Goal: Information Seeking & Learning: Learn about a topic

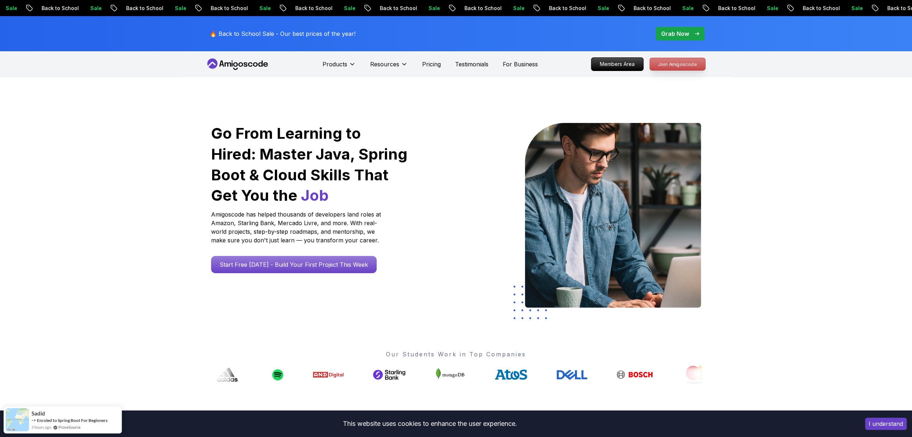
click at [685, 63] on p "Join Amigoscode" at bounding box center [677, 64] width 56 height 12
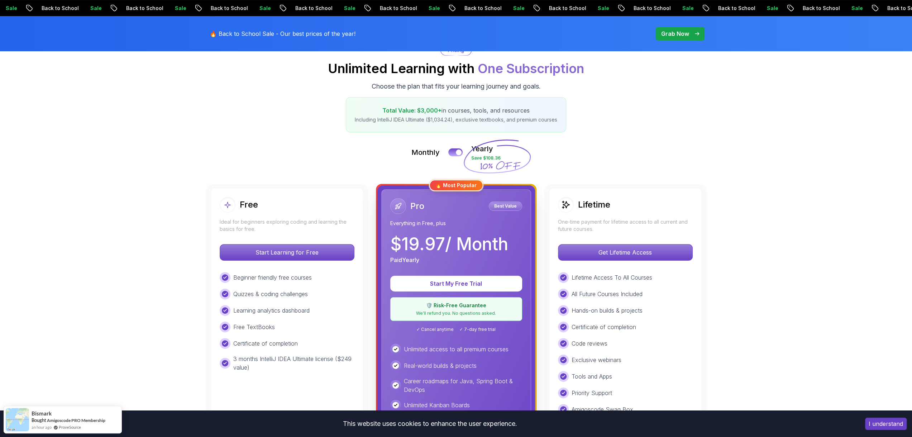
scroll to position [87, 0]
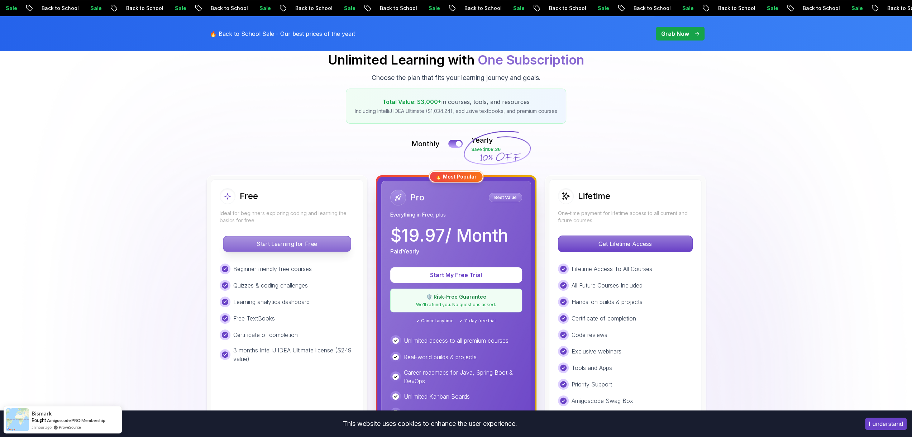
click at [316, 245] on p "Start Learning for Free" at bounding box center [286, 243] width 127 height 15
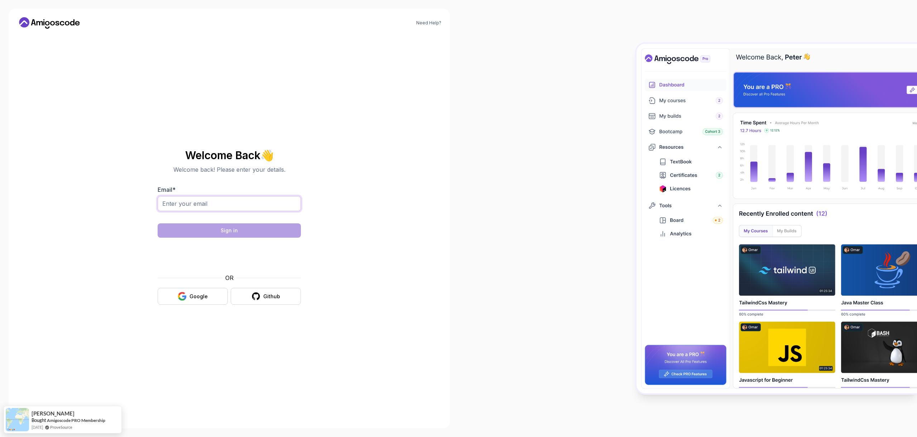
click at [228, 209] on input "Email *" at bounding box center [229, 203] width 143 height 15
type input "[EMAIL_ADDRESS][PERSON_NAME][DOMAIN_NAME]"
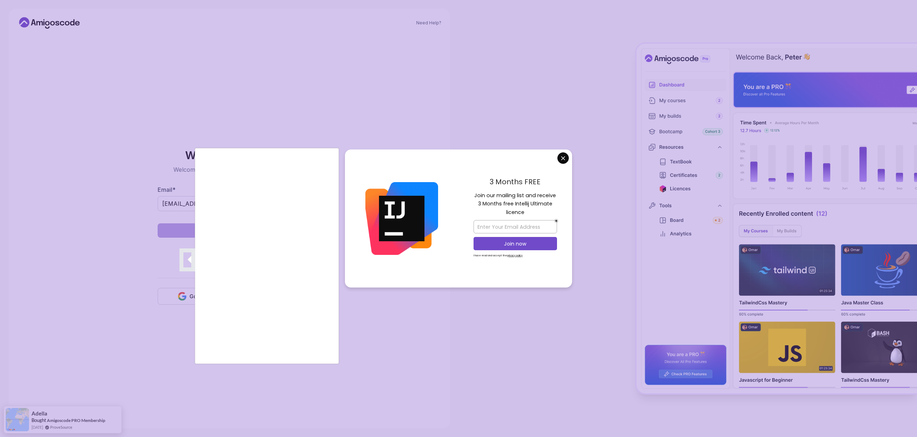
click at [567, 160] on div at bounding box center [458, 218] width 917 height 437
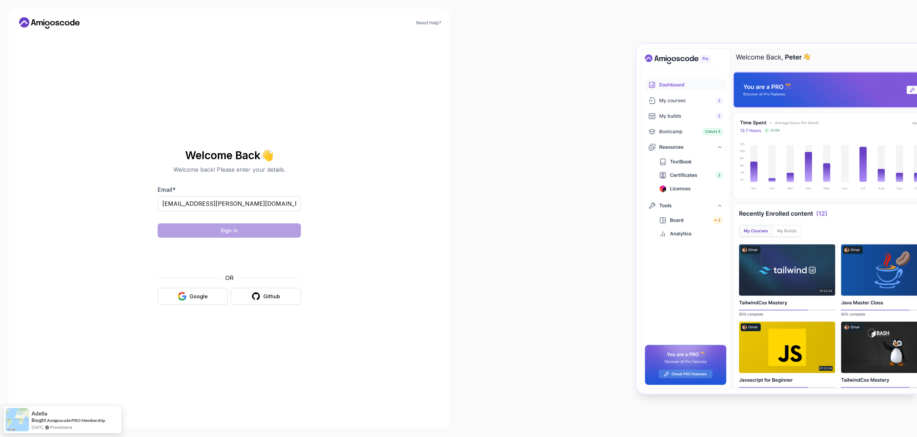
click at [567, 160] on body "Need Help? Welcome Back 👋 Welcome back! Please enter your details. Email * [EMA…" at bounding box center [458, 218] width 917 height 437
click at [226, 234] on button "Sign in" at bounding box center [229, 230] width 143 height 14
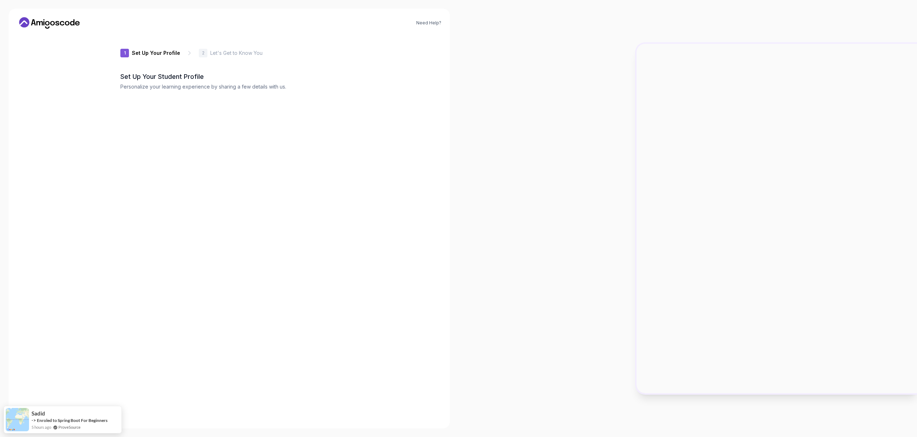
type input "shinyfox1bbe8"
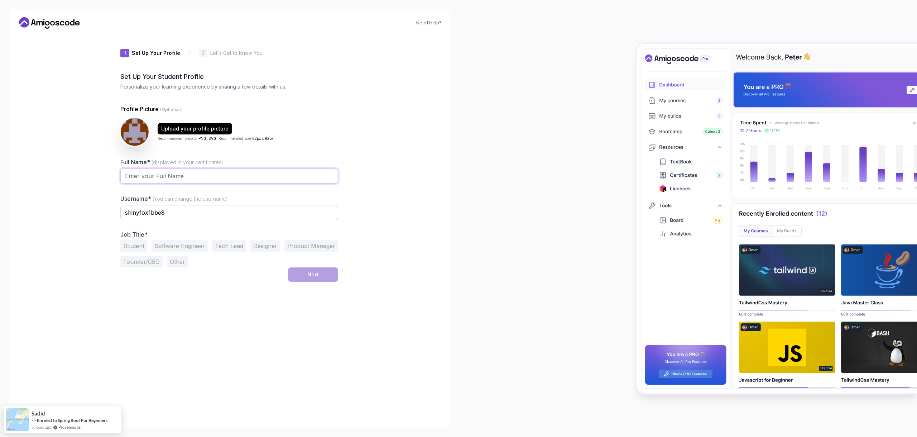
click at [154, 182] on input "Full Name* (displayed in your certificates)" at bounding box center [229, 175] width 218 height 15
type input "Mahmudou Sesay"
click at [173, 265] on button "Other" at bounding box center [177, 261] width 21 height 11
click at [175, 275] on input "text" at bounding box center [229, 279] width 218 height 15
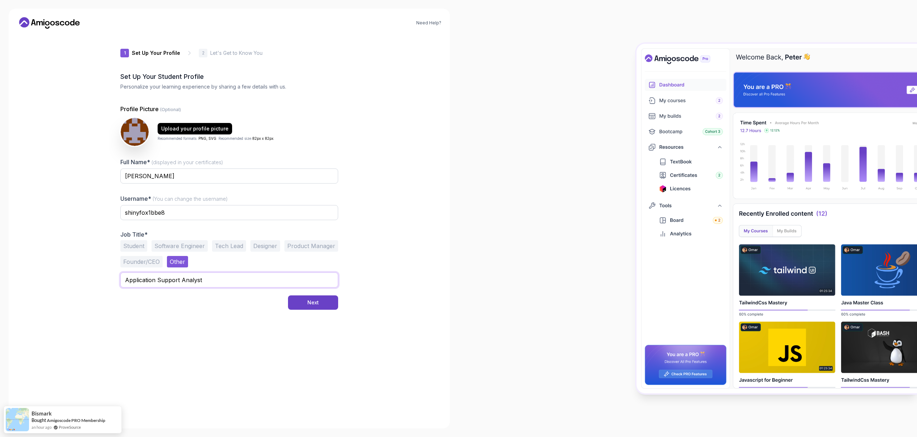
type input "Application Support Analyst"
click at [328, 305] on button "Next" at bounding box center [313, 302] width 50 height 14
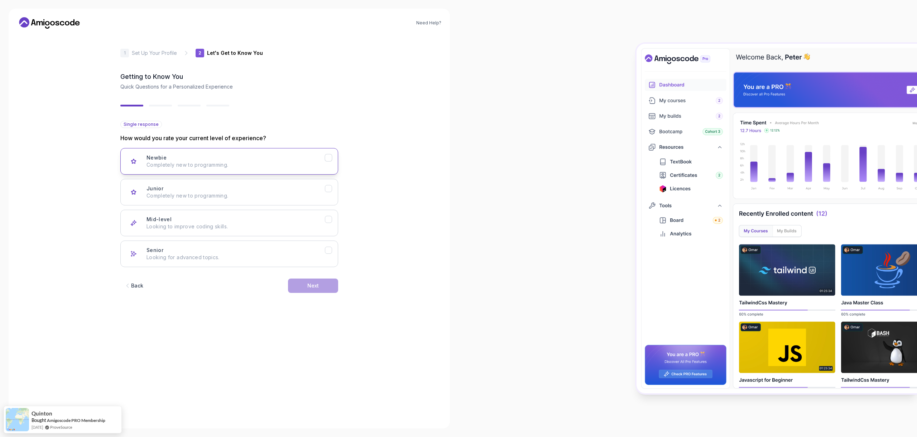
click at [178, 167] on p "Completely new to programming." at bounding box center [236, 164] width 178 height 7
click at [318, 289] on button "Next" at bounding box center [313, 285] width 50 height 14
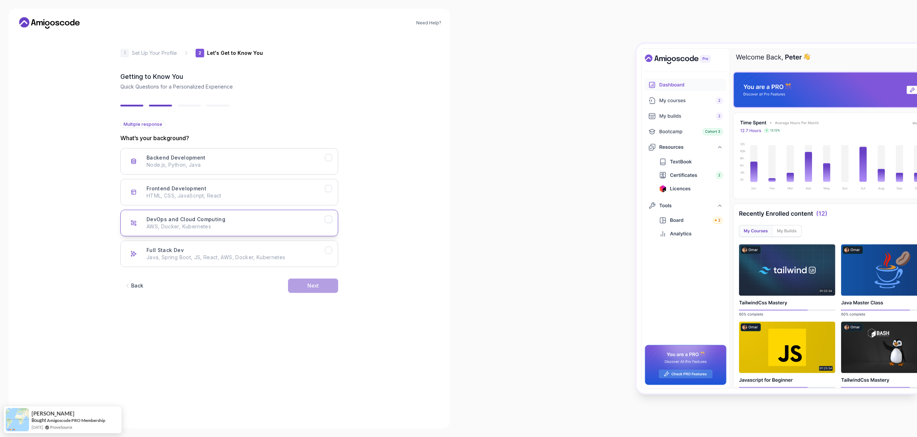
click at [192, 228] on p "AWS, Docker, Kubernetes" at bounding box center [236, 226] width 178 height 7
click at [314, 290] on button "Next" at bounding box center [313, 285] width 50 height 14
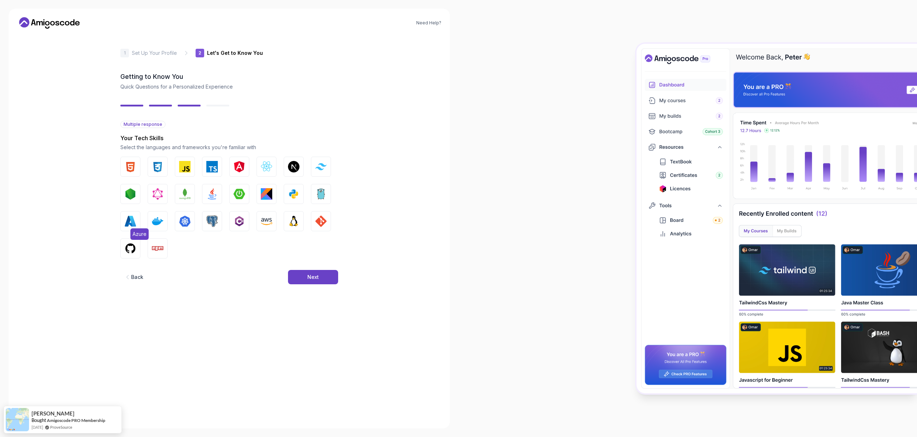
click at [136, 225] on img "button" at bounding box center [130, 220] width 11 height 11
click at [265, 231] on div "HTML CSS JavaScript TypeScript Angular React.js Next.js Tailwind CSS Node.js Gr…" at bounding box center [229, 208] width 218 height 102
click at [266, 230] on button "AWS" at bounding box center [266, 221] width 20 height 20
click at [289, 221] on img "button" at bounding box center [293, 220] width 11 height 11
click at [311, 282] on button "Next" at bounding box center [313, 277] width 50 height 14
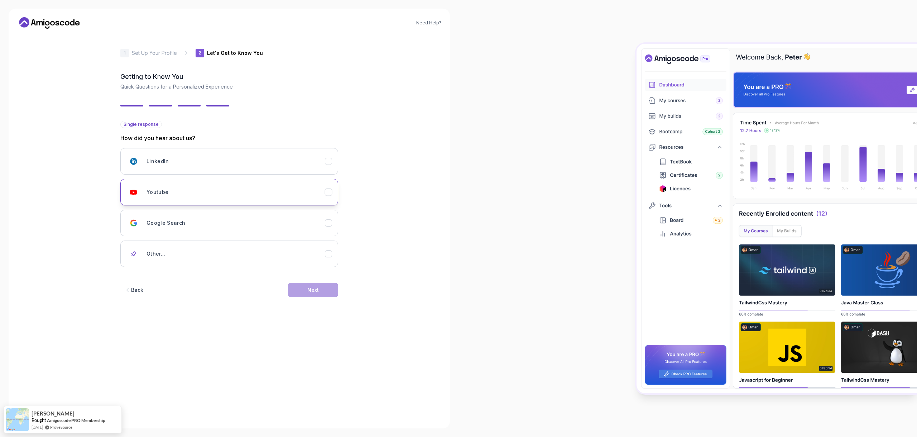
click at [153, 200] on button "Youtube" at bounding box center [229, 192] width 218 height 27
click at [301, 291] on button "Next" at bounding box center [313, 290] width 50 height 14
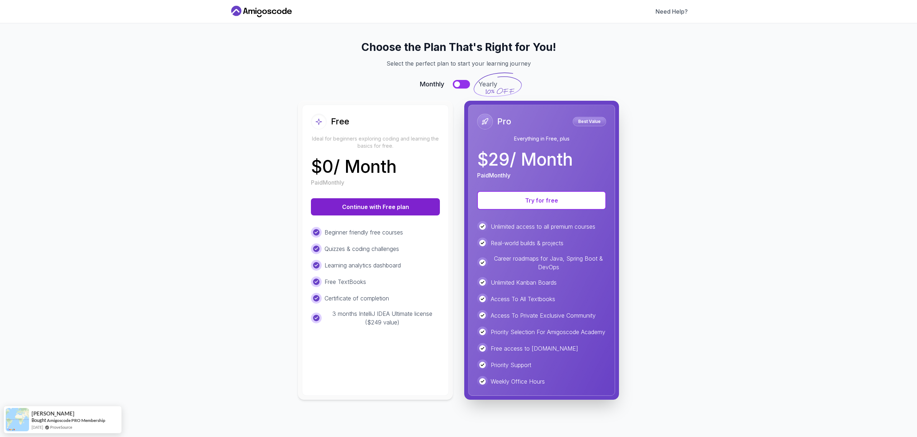
click at [390, 204] on button "Continue with Free plan" at bounding box center [375, 206] width 129 height 17
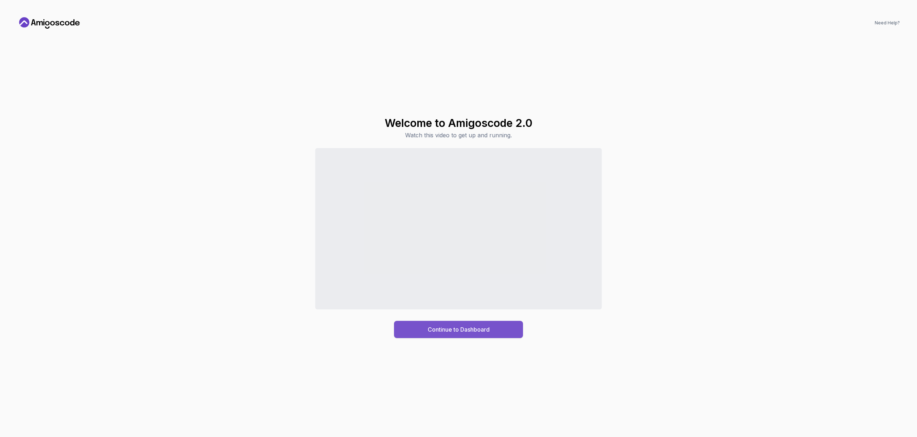
click at [428, 330] on div "Continue to Dashboard" at bounding box center [459, 329] width 62 height 9
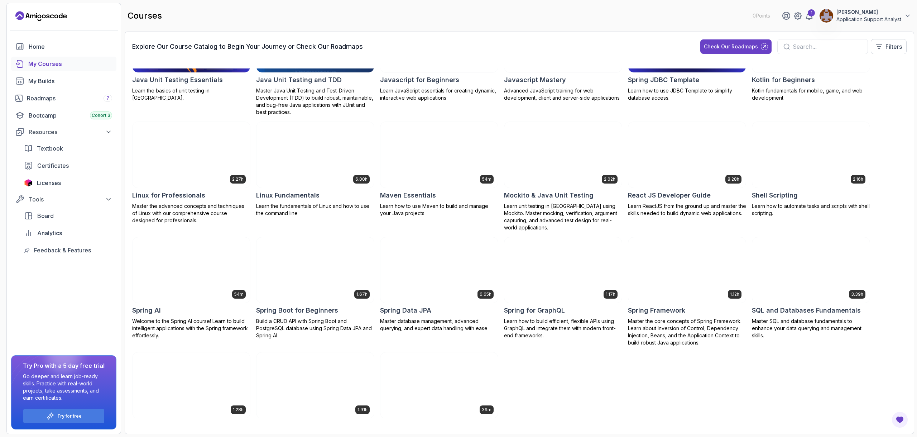
scroll to position [537, 0]
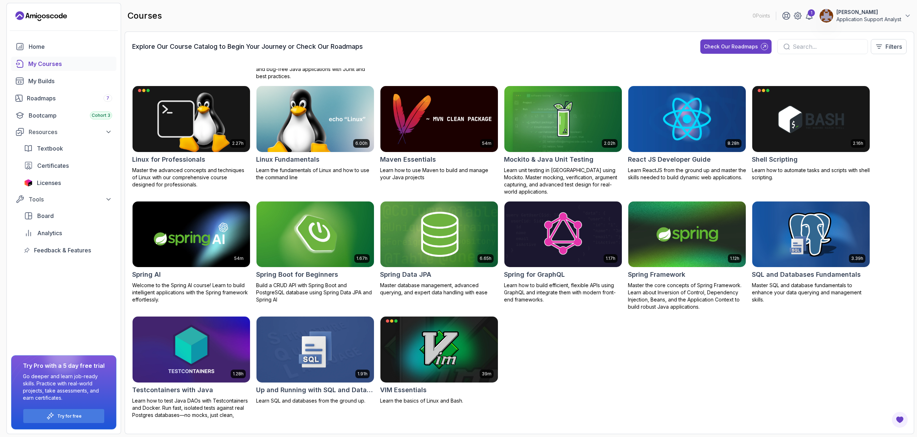
click at [793, 247] on img at bounding box center [810, 234] width 123 height 69
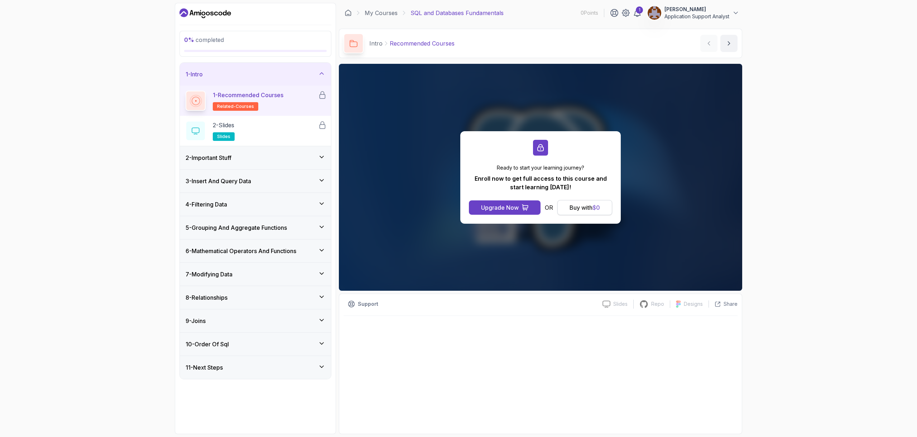
click at [579, 209] on div "Buy with $ 0" at bounding box center [585, 207] width 30 height 9
click at [579, 207] on div "Buy with $ 0" at bounding box center [585, 207] width 30 height 9
click at [200, 14] on icon "Dashboard" at bounding box center [200, 14] width 1 height 4
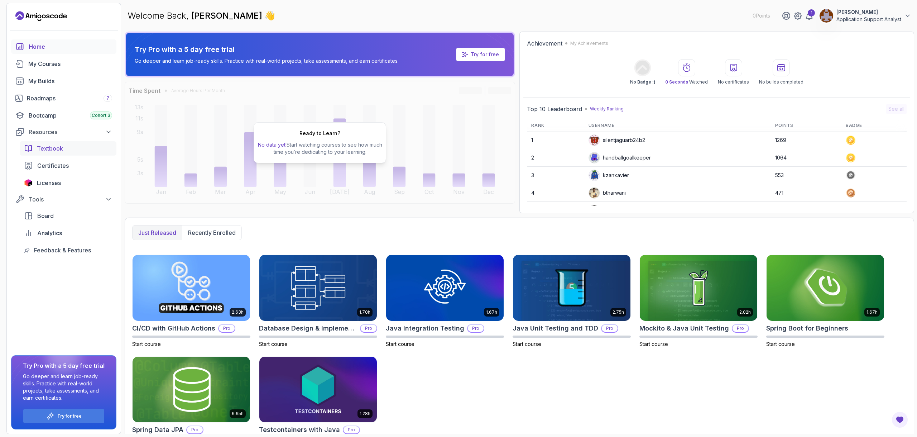
click at [58, 144] on span "Textbook" at bounding box center [50, 148] width 26 height 9
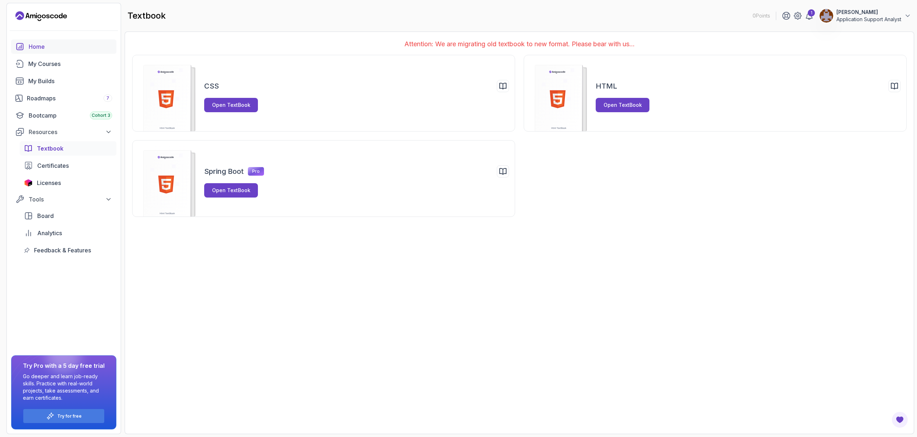
click at [41, 51] on link "Home" at bounding box center [63, 46] width 105 height 14
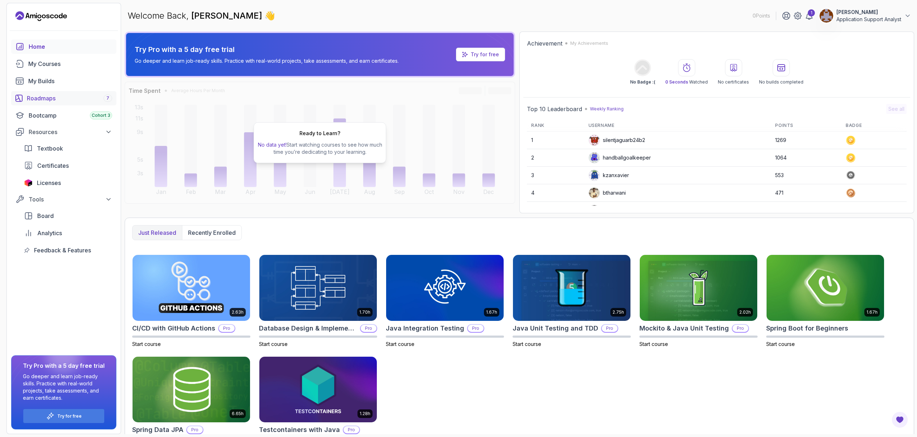
click at [66, 102] on link "Roadmaps 7" at bounding box center [63, 98] width 105 height 14
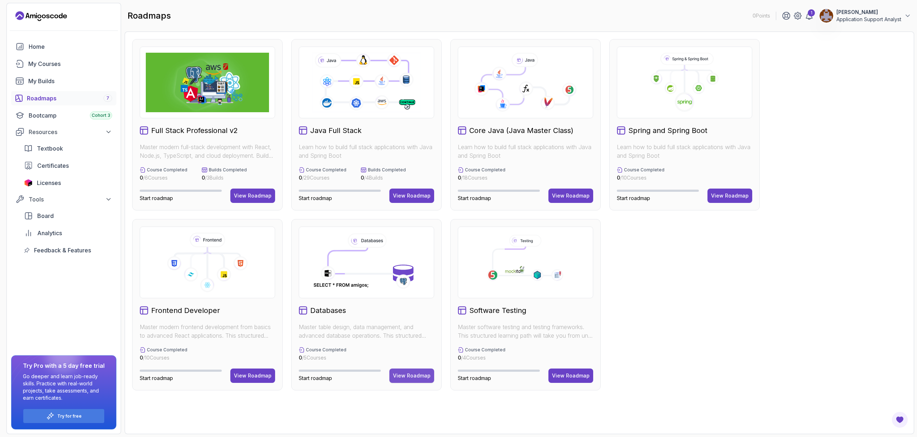
click at [410, 370] on button "View Roadmap" at bounding box center [411, 375] width 45 height 14
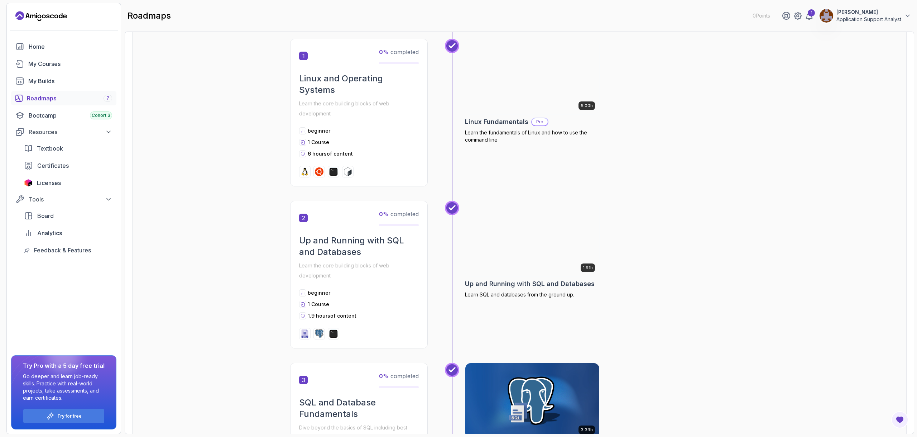
scroll to position [147, 0]
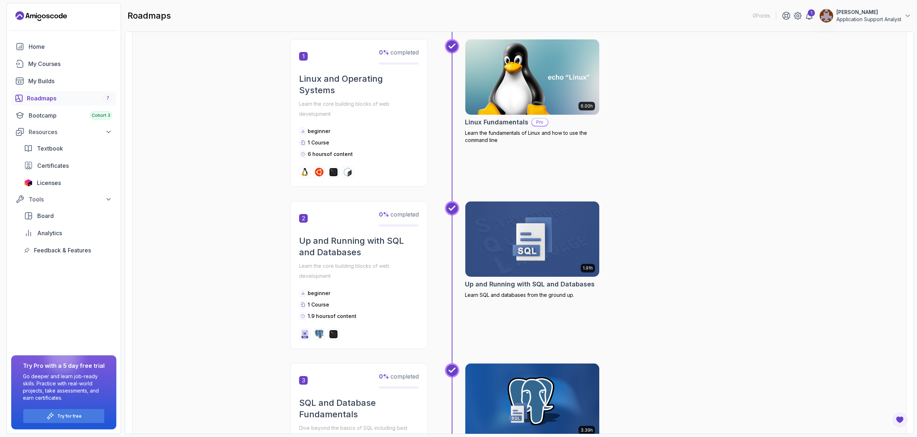
click at [530, 246] on img at bounding box center [532, 239] width 141 height 79
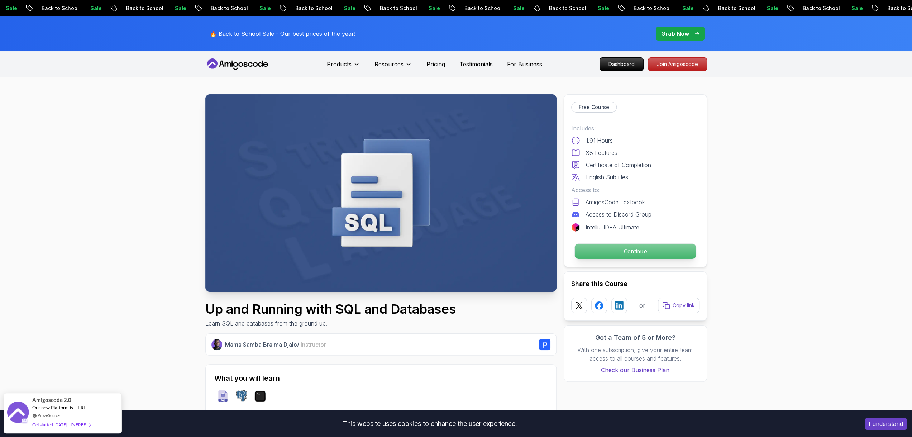
click at [584, 249] on p "Continue" at bounding box center [634, 251] width 121 height 15
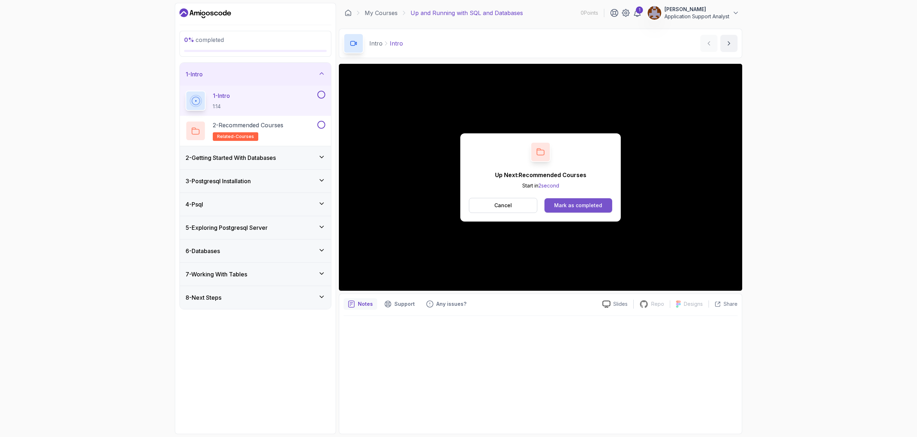
click at [567, 205] on div "Mark as completed" at bounding box center [578, 205] width 48 height 7
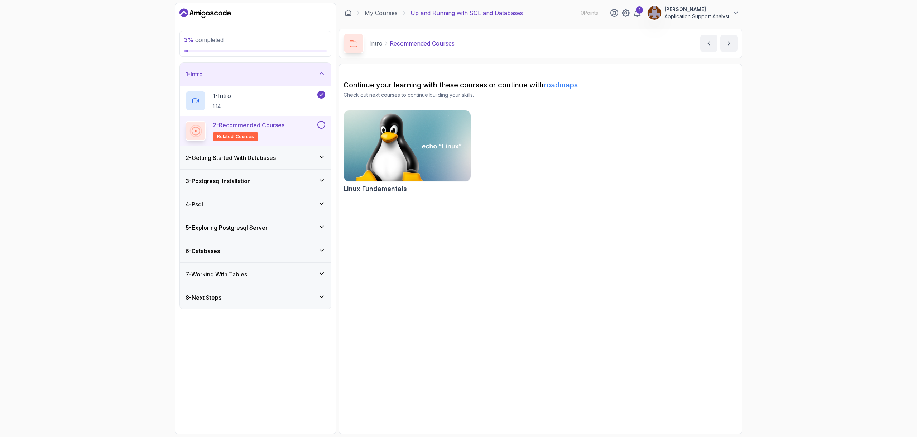
click at [242, 162] on div "2 - Getting Started With Databases" at bounding box center [255, 157] width 151 height 23
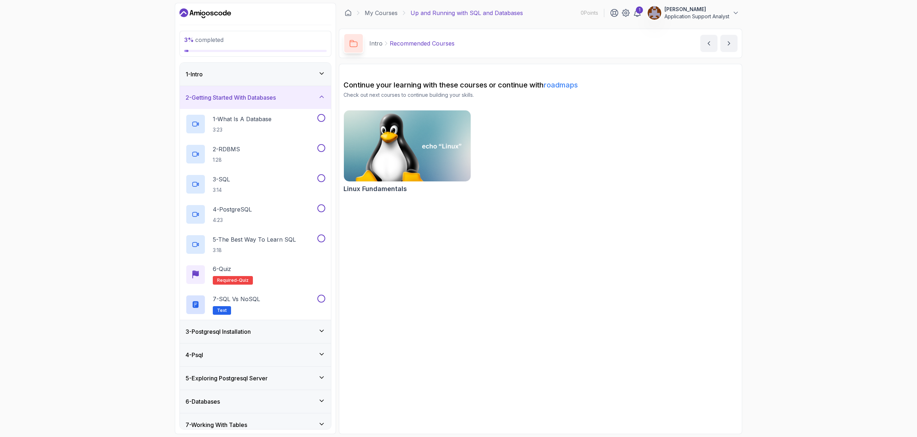
click at [259, 78] on div "1 - Intro" at bounding box center [255, 74] width 151 height 23
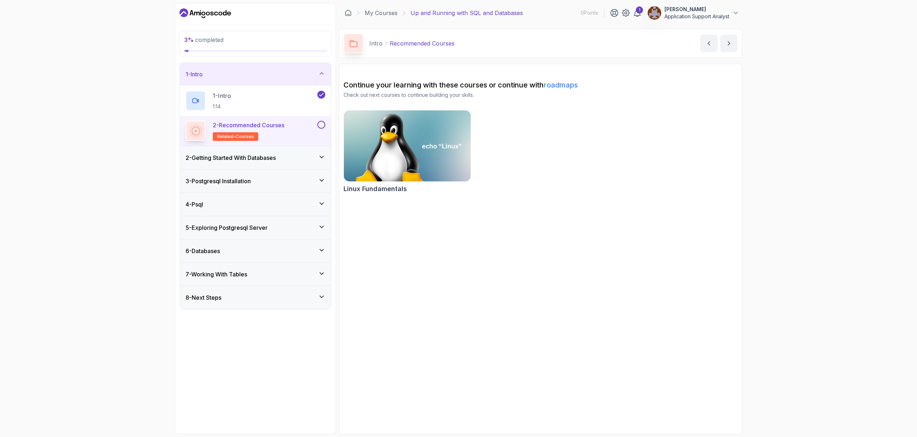
click at [323, 124] on button at bounding box center [321, 125] width 8 height 8
click at [260, 156] on h3 "2 - Getting Started With Databases" at bounding box center [231, 157] width 90 height 9
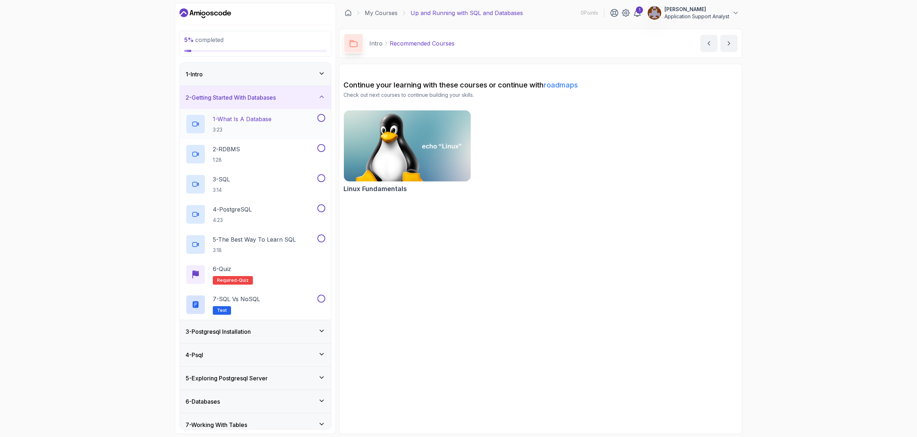
click at [243, 121] on p "1 - What Is A Database" at bounding box center [242, 119] width 59 height 9
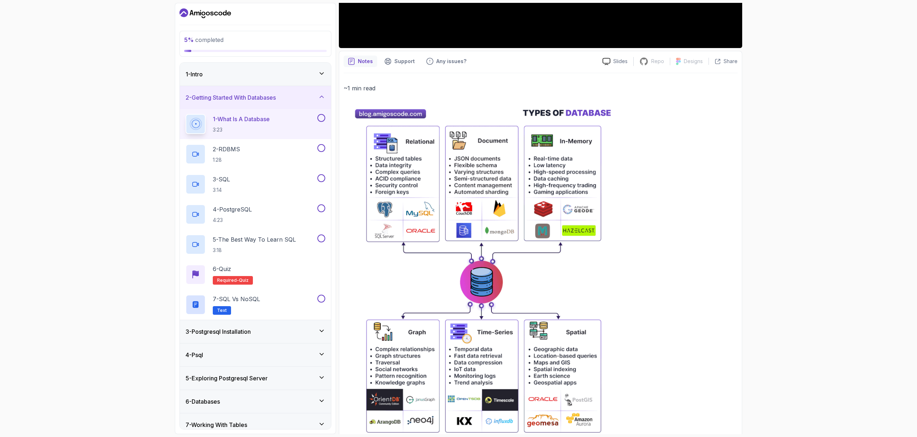
scroll to position [277, 0]
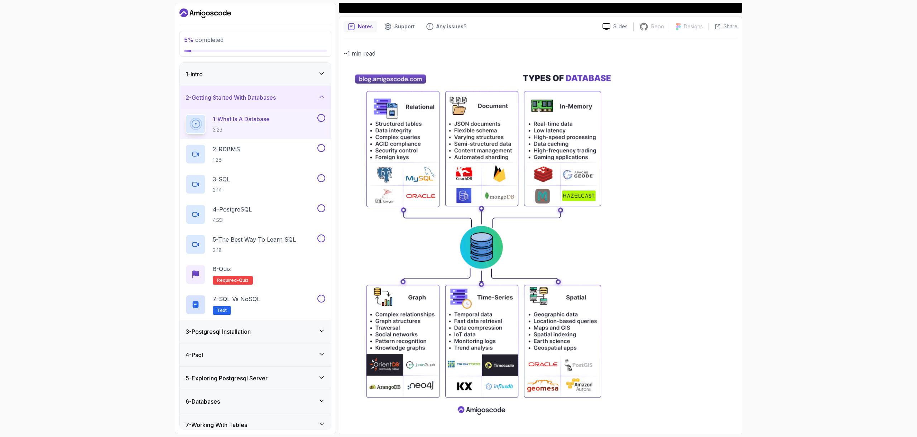
click at [462, 300] on img at bounding box center [482, 243] width 276 height 353
click at [470, 286] on img at bounding box center [482, 243] width 276 height 353
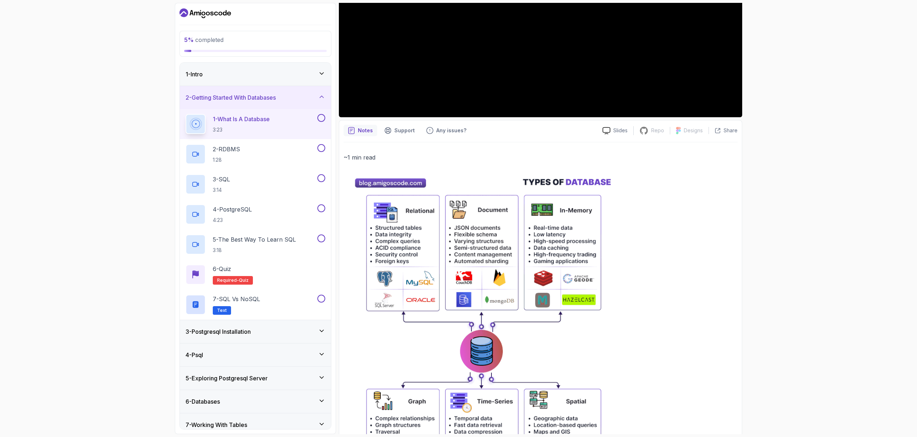
scroll to position [170, 0]
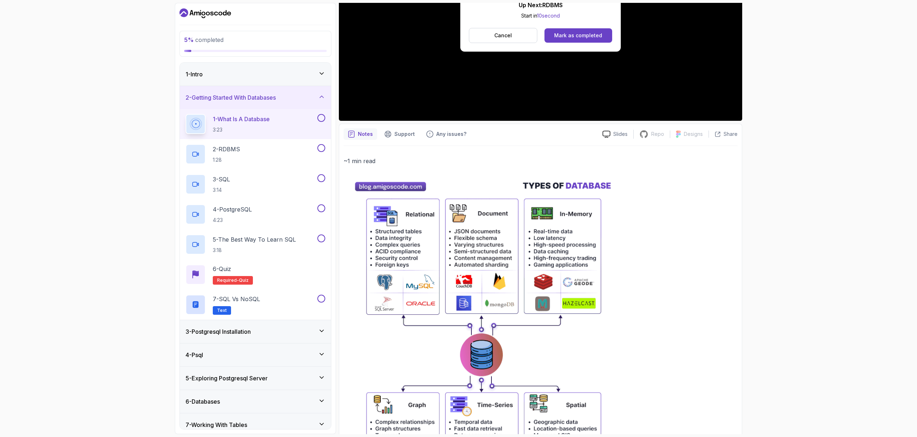
click at [396, 184] on img at bounding box center [482, 350] width 276 height 353
click at [498, 221] on img at bounding box center [482, 350] width 276 height 353
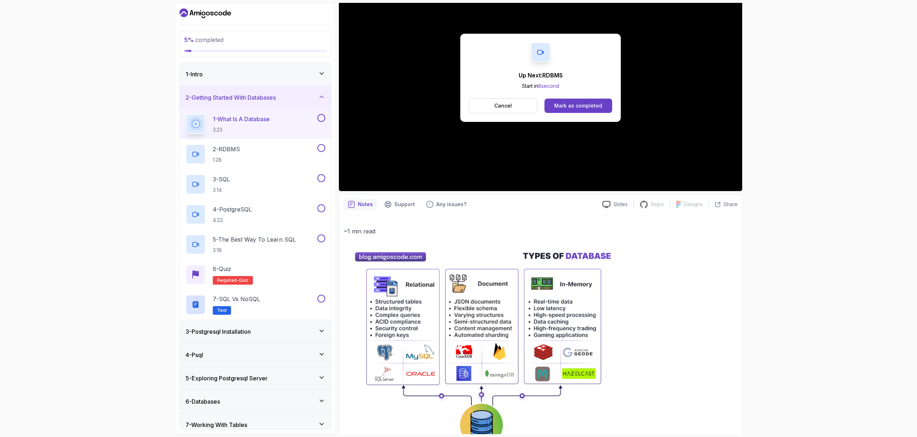
scroll to position [98, 0]
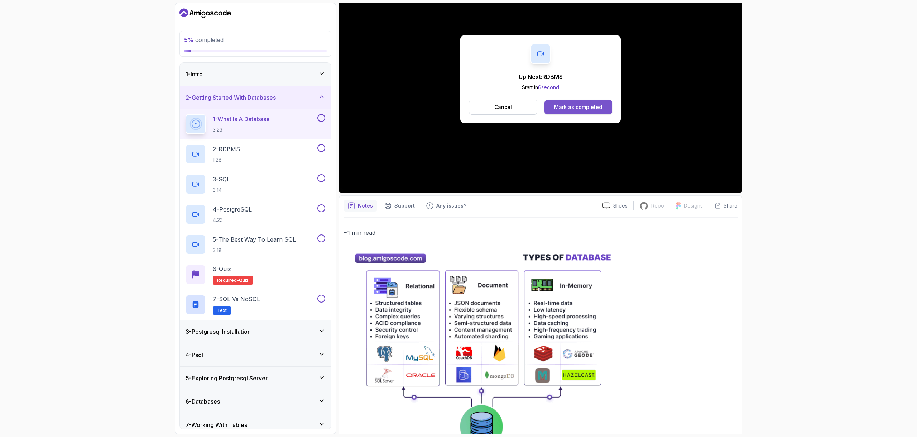
click at [566, 109] on div "Mark as completed" at bounding box center [578, 107] width 48 height 7
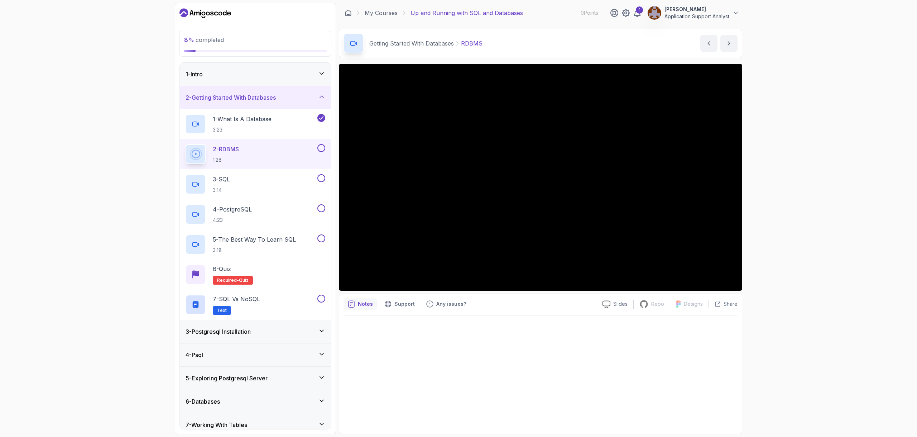
click at [318, 147] on button at bounding box center [321, 148] width 8 height 8
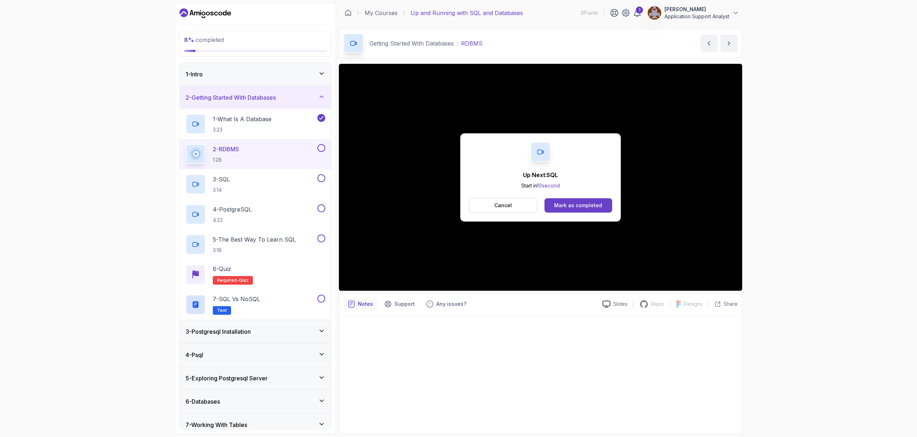
click at [321, 147] on button at bounding box center [321, 148] width 8 height 8
click at [257, 188] on div "3 - SQL 3:14" at bounding box center [251, 184] width 130 height 20
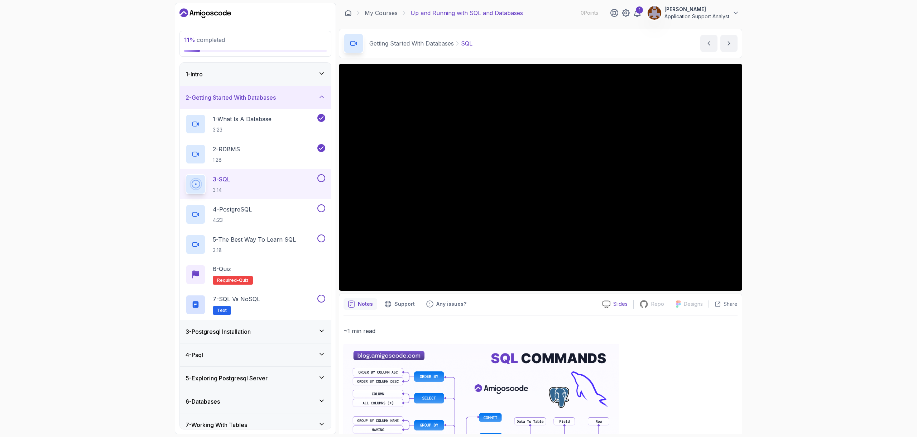
click at [614, 304] on p "Slides" at bounding box center [620, 303] width 14 height 7
click at [320, 177] on button at bounding box center [321, 178] width 8 height 8
click at [268, 221] on div "4 - PostgreSQL 4:23" at bounding box center [251, 214] width 130 height 20
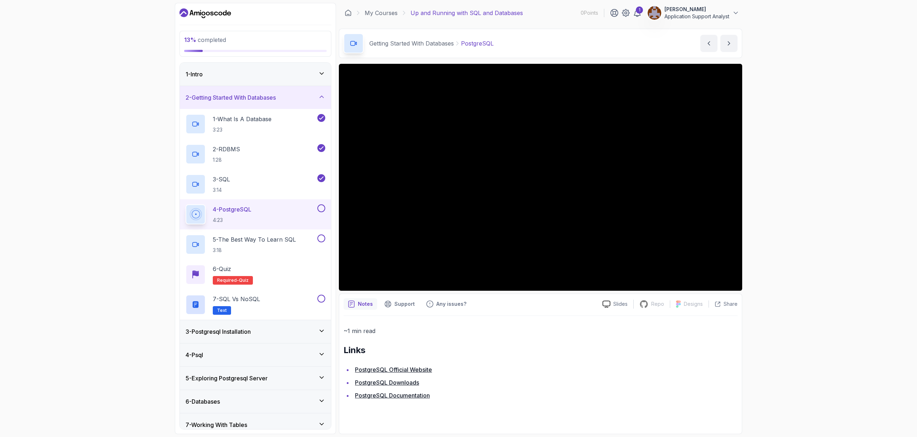
click at [323, 209] on button at bounding box center [321, 208] width 8 height 8
click at [268, 234] on div "5 - The Best Way To Learn SQL 3:18" at bounding box center [251, 244] width 130 height 20
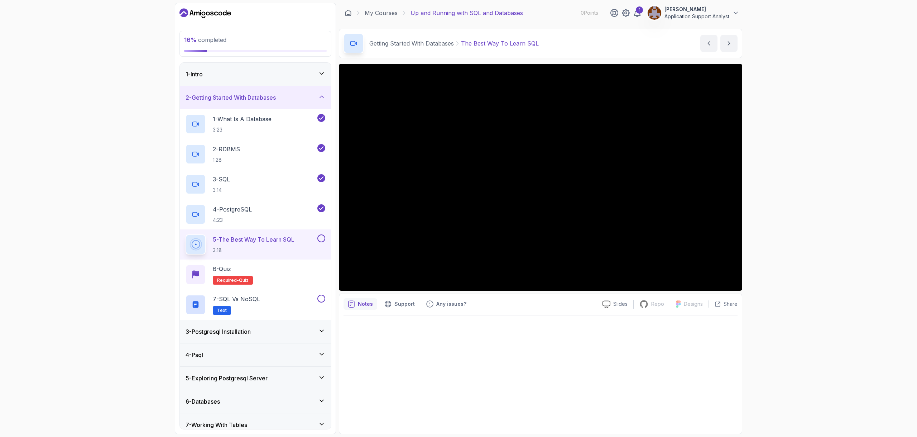
click at [323, 238] on button at bounding box center [321, 238] width 8 height 8
click at [273, 271] on div "6 - Quiz Required- quiz" at bounding box center [256, 274] width 140 height 20
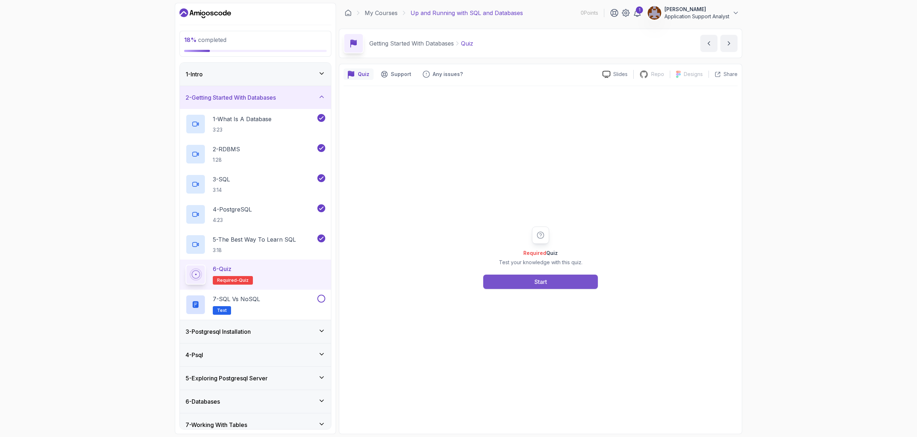
click at [544, 282] on div "Start" at bounding box center [540, 281] width 13 height 9
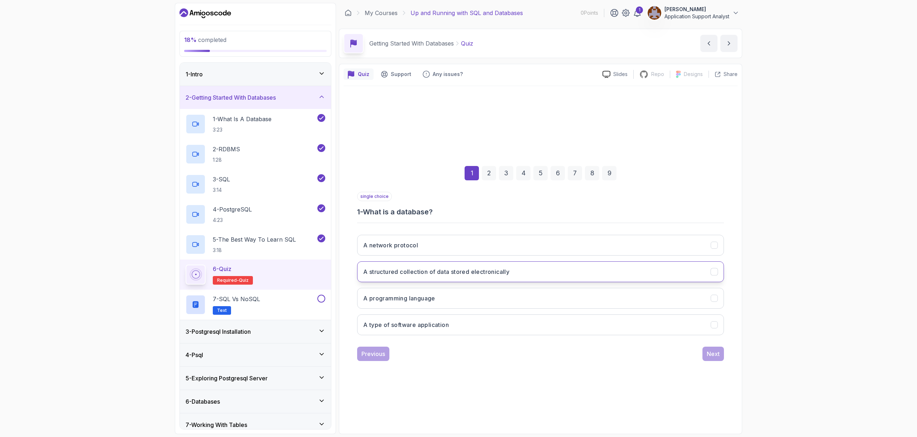
click at [413, 277] on button "A structured collection of data stored electronically" at bounding box center [540, 271] width 367 height 21
click at [710, 354] on div "Next" at bounding box center [713, 353] width 13 height 9
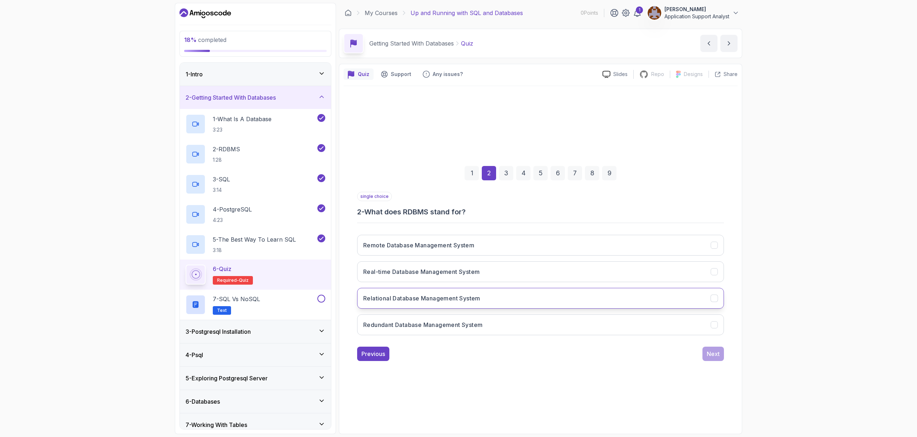
click at [412, 301] on h3 "Relational Database Management System" at bounding box center [421, 298] width 117 height 9
click at [708, 350] on div "Next" at bounding box center [713, 353] width 13 height 9
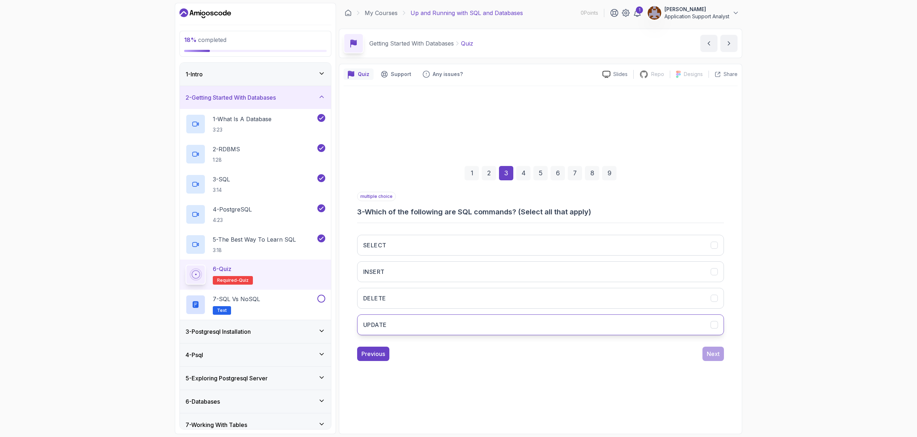
click at [427, 323] on button "UPDATE" at bounding box center [540, 324] width 367 height 21
click at [424, 302] on button "DELETE" at bounding box center [540, 298] width 367 height 21
click at [426, 273] on button "INSERT" at bounding box center [540, 271] width 367 height 21
click at [422, 237] on button "SELECT" at bounding box center [540, 245] width 367 height 21
click at [718, 359] on button "Next" at bounding box center [712, 353] width 21 height 14
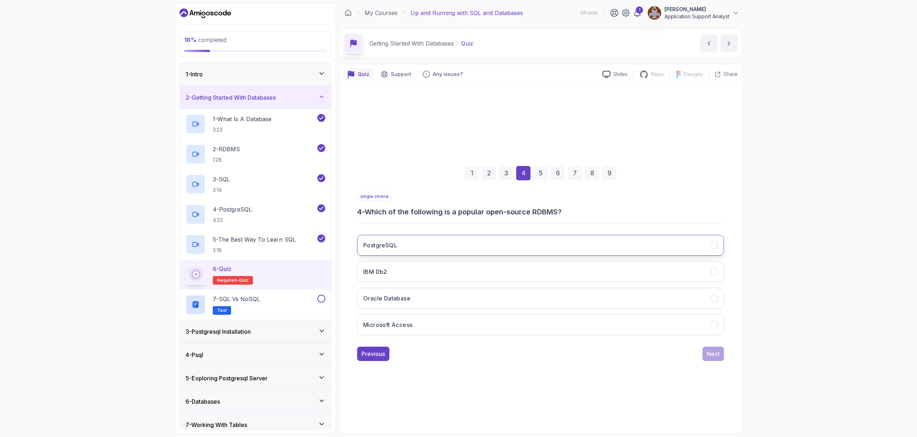
click at [404, 243] on button "PostgreSQL" at bounding box center [540, 245] width 367 height 21
click at [611, 304] on button "Oracle Database" at bounding box center [540, 298] width 367 height 21
click at [602, 232] on div "PostgreSQL IBM Db2 Oracle Database Microsoft Access" at bounding box center [540, 285] width 367 height 112
click at [604, 239] on button "PostgreSQL" at bounding box center [540, 245] width 367 height 21
click at [714, 356] on div "Next" at bounding box center [713, 353] width 13 height 9
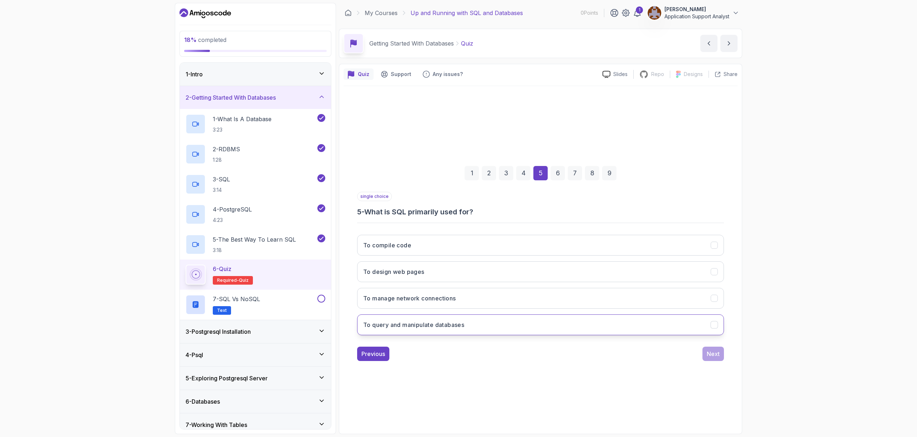
click at [494, 325] on button "To query and manipulate databases" at bounding box center [540, 324] width 367 height 21
click at [716, 351] on div "Next" at bounding box center [713, 353] width 13 height 9
click at [469, 323] on button "SELECT" at bounding box center [540, 324] width 367 height 21
click at [444, 249] on button "INSERT" at bounding box center [540, 245] width 367 height 21
click at [688, 331] on button "SELECT" at bounding box center [540, 324] width 367 height 21
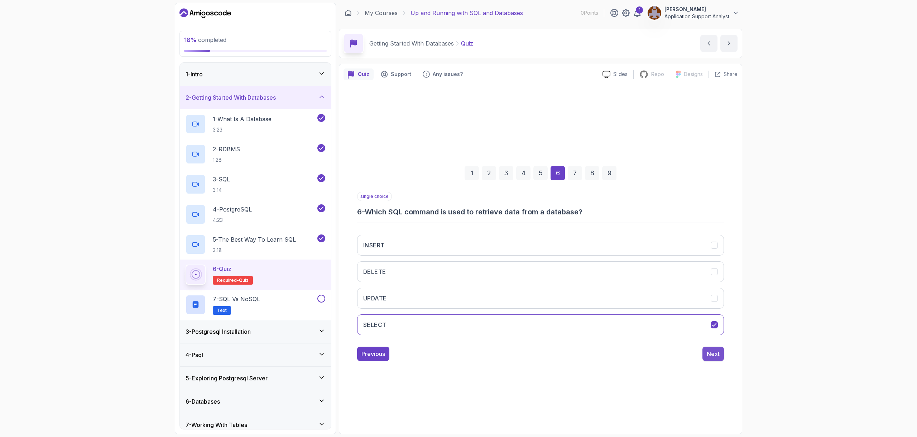
click at [712, 354] on div "Next" at bounding box center [713, 353] width 13 height 9
click at [469, 328] on button "To add new records to a table" at bounding box center [540, 324] width 367 height 21
click at [711, 358] on button "Next" at bounding box center [712, 353] width 21 height 14
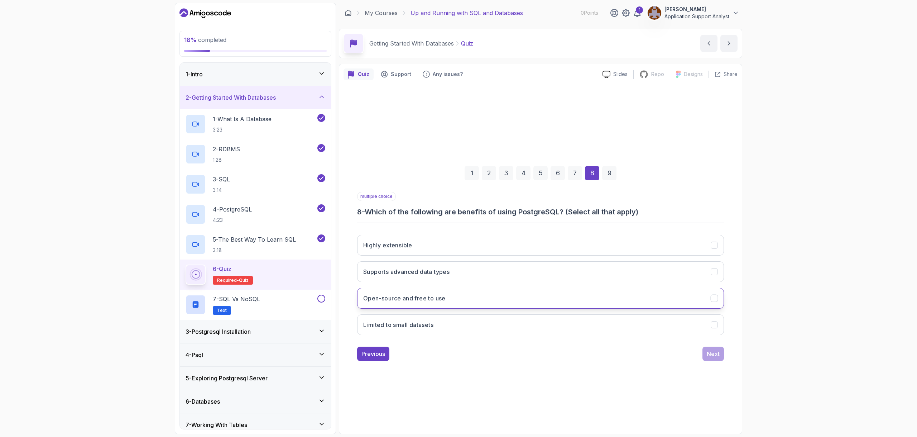
click at [500, 299] on button "Open-source and free to use" at bounding box center [540, 298] width 367 height 21
click at [716, 350] on div "Next" at bounding box center [713, 353] width 13 height 9
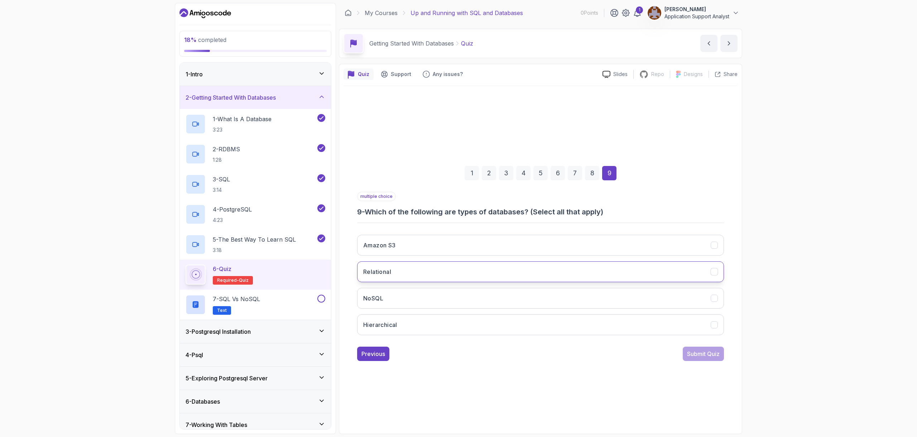
click at [408, 275] on button "Relational" at bounding box center [540, 271] width 367 height 21
click at [410, 302] on button "NoSQL" at bounding box center [540, 298] width 367 height 21
click at [711, 354] on div "Submit Quiz" at bounding box center [703, 353] width 33 height 9
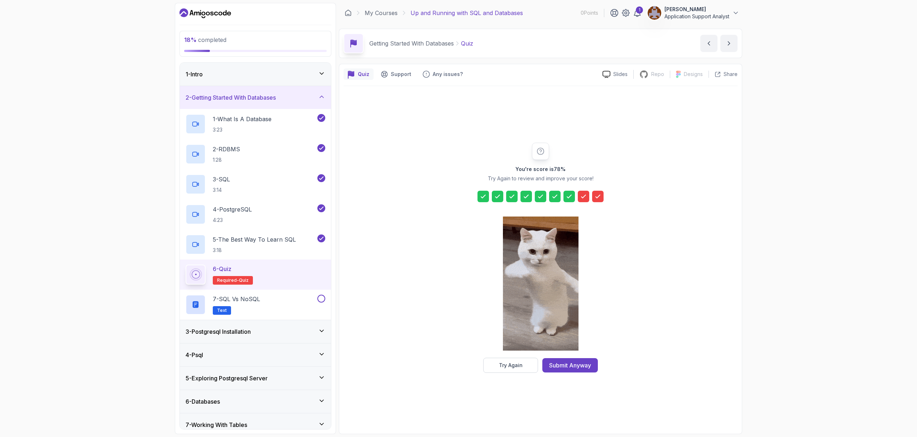
click at [586, 198] on icon at bounding box center [583, 196] width 7 height 7
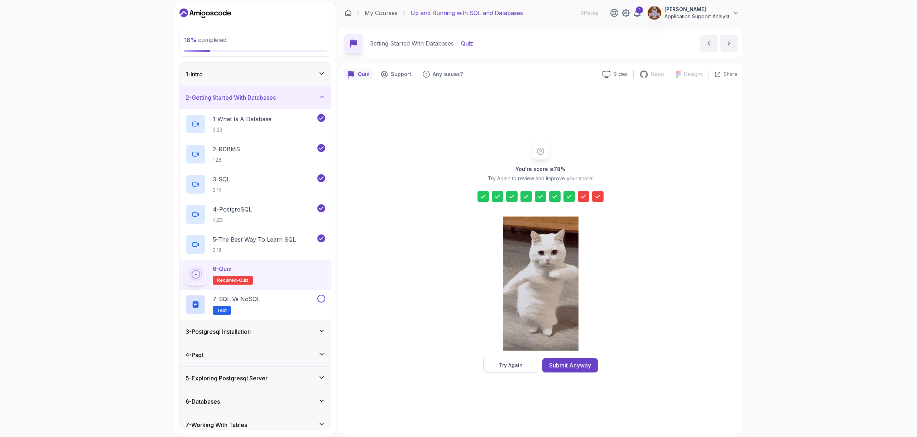
click at [481, 195] on icon at bounding box center [483, 196] width 7 height 7
click at [499, 193] on icon at bounding box center [497, 196] width 7 height 7
click at [519, 192] on div at bounding box center [540, 196] width 126 height 11
click at [547, 193] on div at bounding box center [540, 196] width 126 height 11
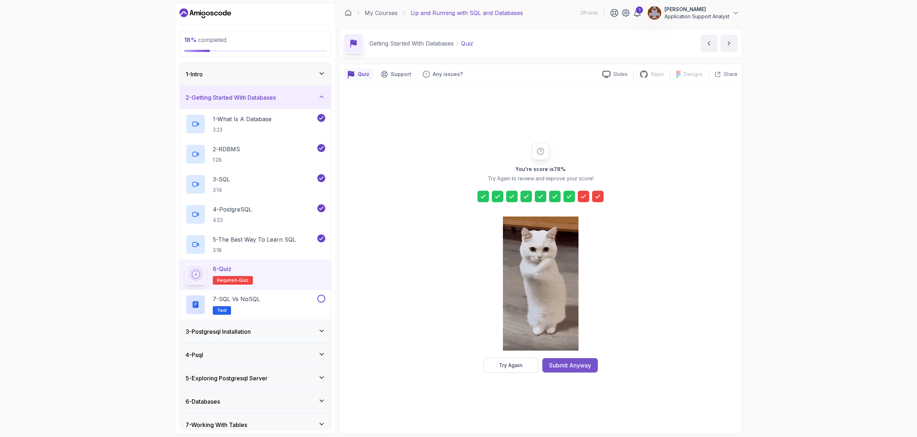
click at [561, 368] on div "Submit Anyway" at bounding box center [570, 365] width 42 height 9
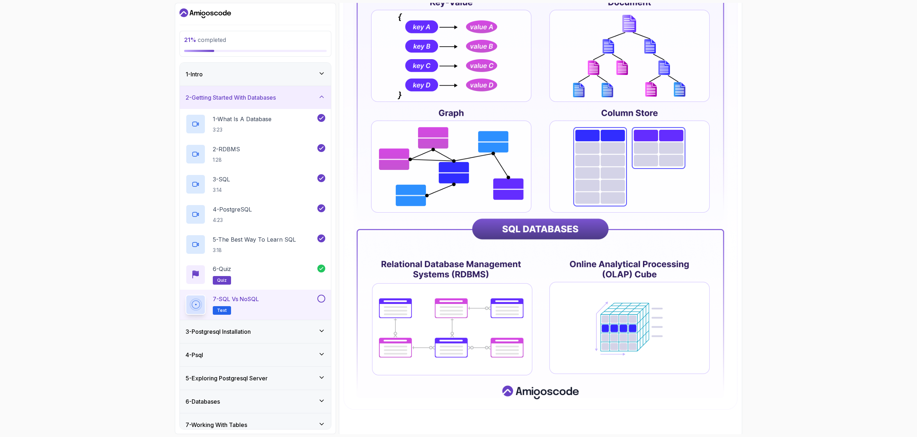
scroll to position [198, 0]
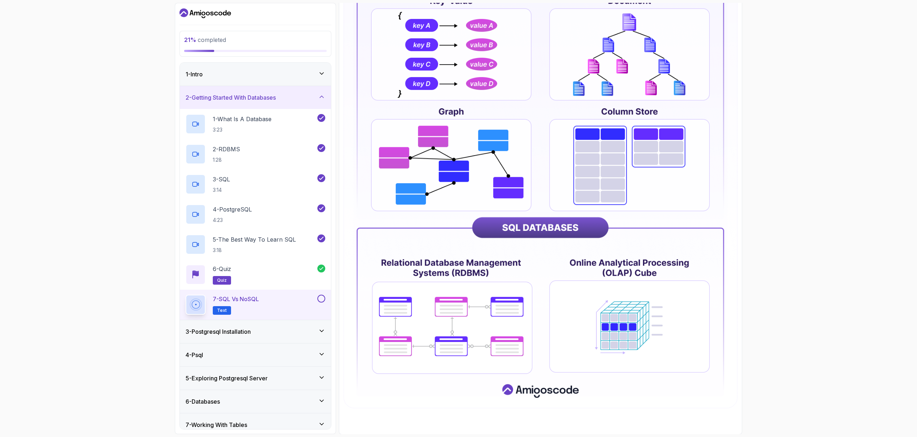
click at [325, 298] on button at bounding box center [321, 298] width 8 height 8
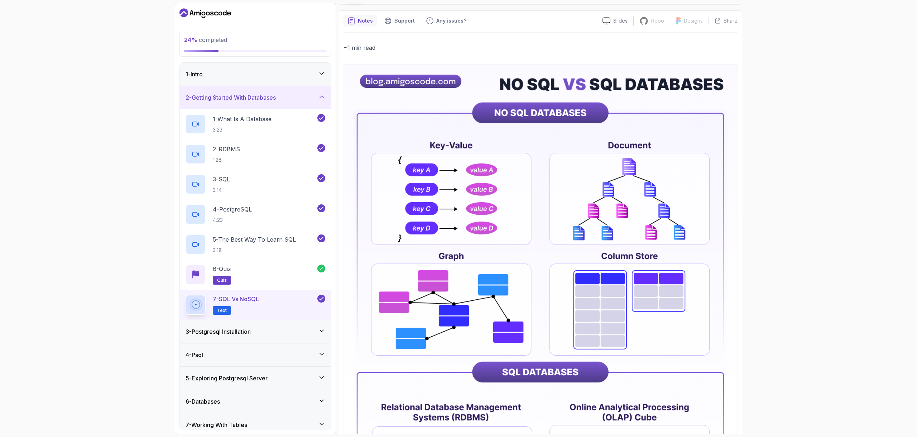
scroll to position [143, 0]
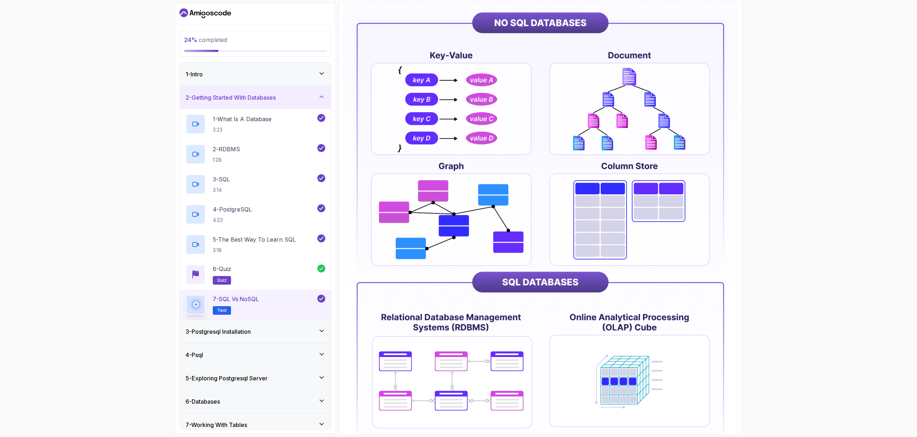
click at [272, 332] on div "3 - Postgresql Installation" at bounding box center [256, 331] width 140 height 9
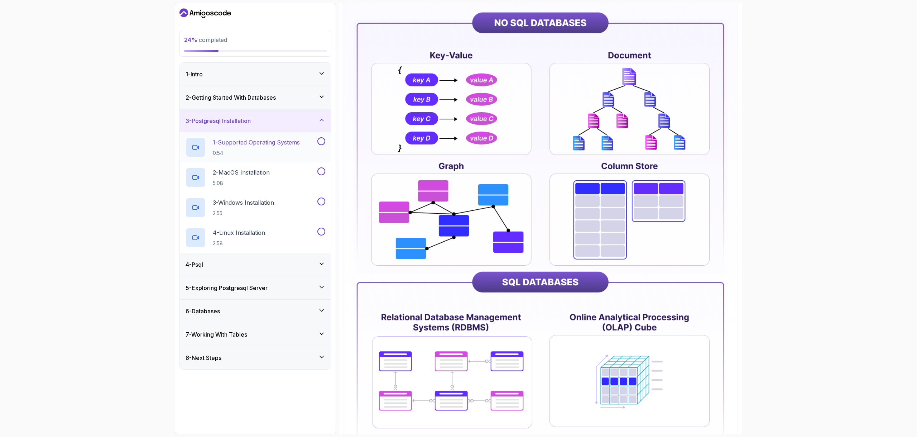
click at [250, 140] on p "1 - Supported Operating Systems" at bounding box center [256, 142] width 87 height 9
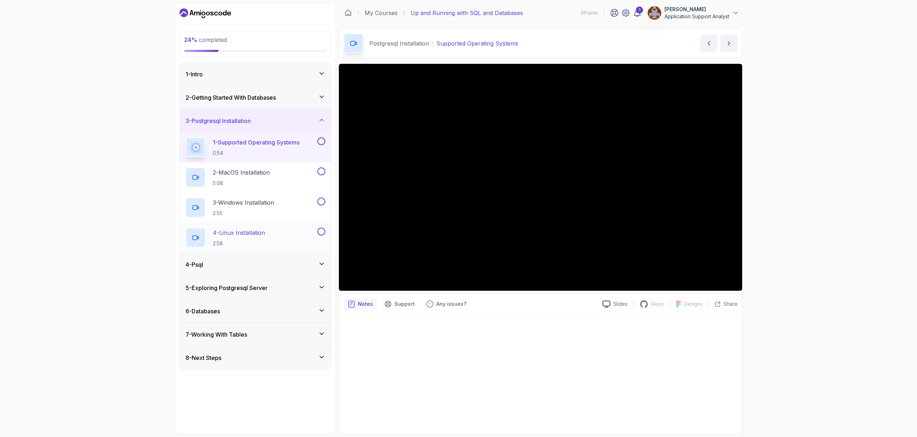
click at [322, 230] on button at bounding box center [321, 231] width 8 height 8
click at [321, 171] on button at bounding box center [321, 171] width 8 height 8
click at [319, 140] on button at bounding box center [321, 141] width 8 height 8
click at [257, 199] on p "3 - Windows Installation" at bounding box center [243, 202] width 61 height 9
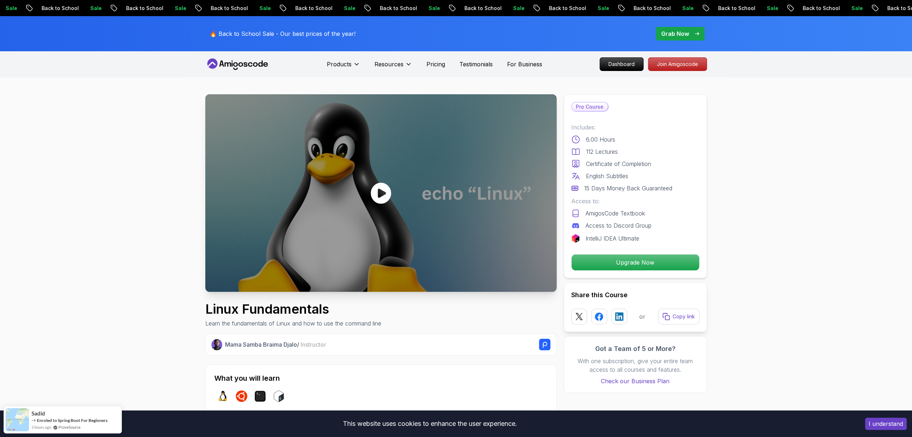
click at [388, 192] on icon at bounding box center [380, 192] width 20 height 21
